Goal: Task Accomplishment & Management: Manage account settings

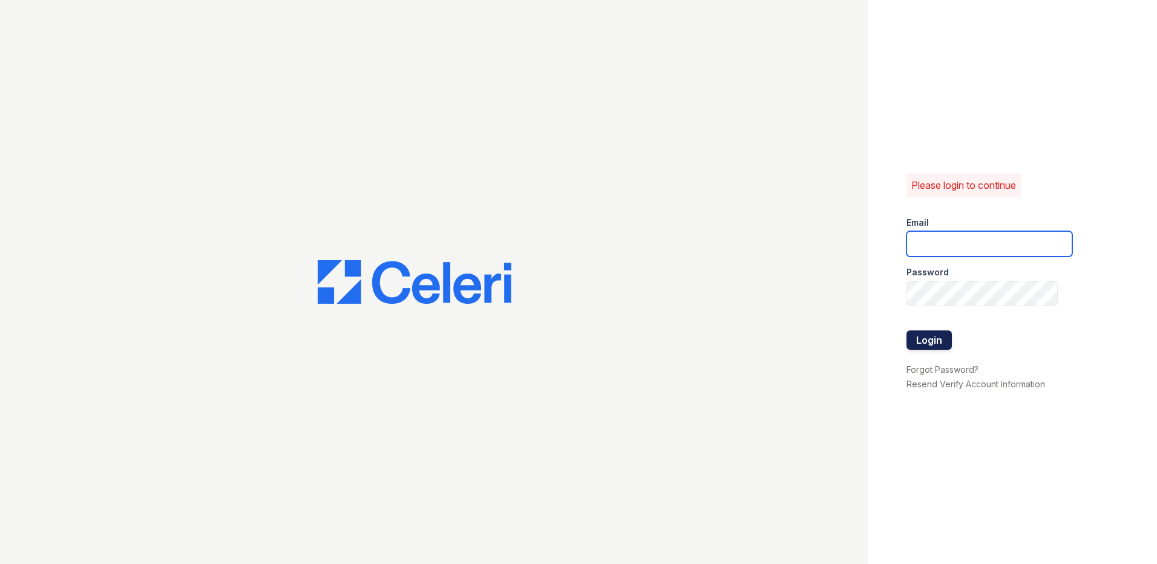
type input "[EMAIL_ADDRESS][DOMAIN_NAME]"
click at [914, 344] on button "Login" at bounding box center [928, 339] width 45 height 19
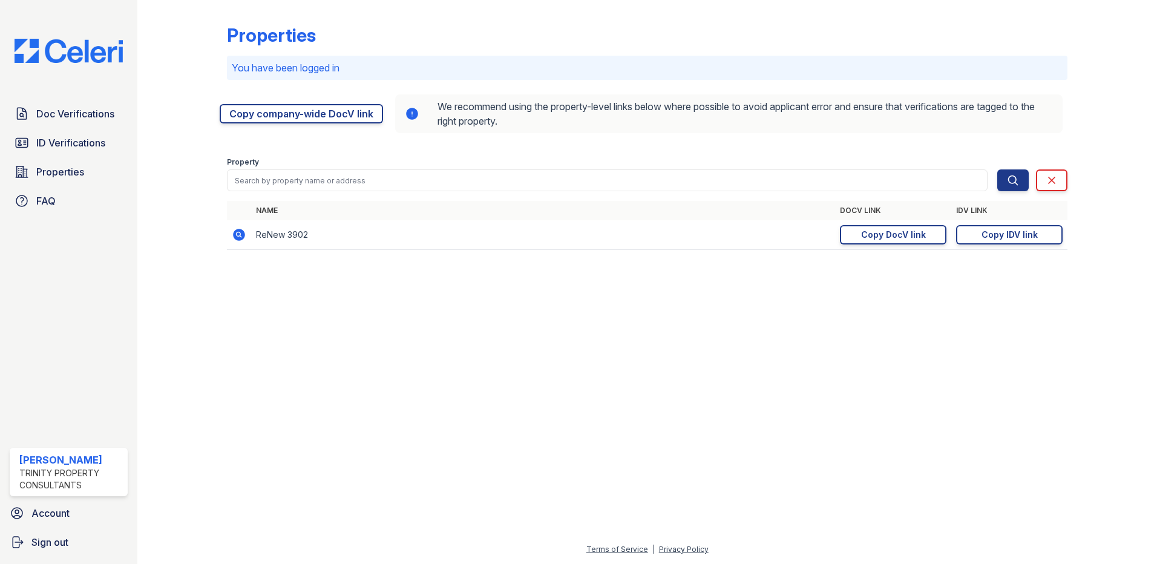
click at [74, 42] on img at bounding box center [69, 51] width 128 height 24
